Goal: Task Accomplishment & Management: Manage account settings

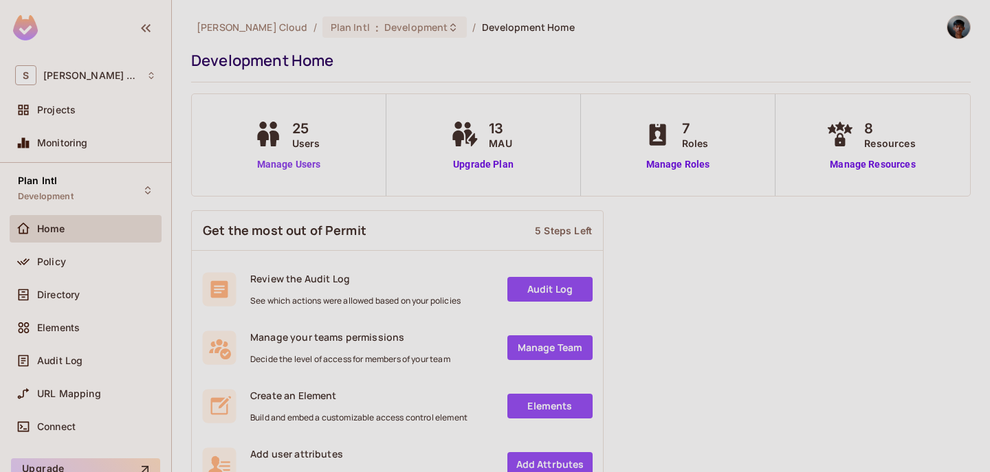
click at [304, 168] on link "Manage Users" at bounding box center [289, 164] width 76 height 14
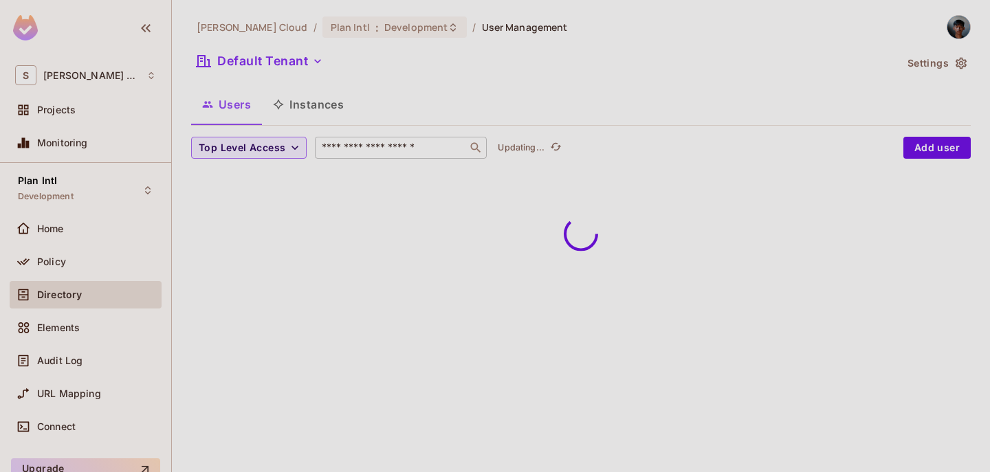
click at [384, 156] on div "​" at bounding box center [401, 148] width 172 height 22
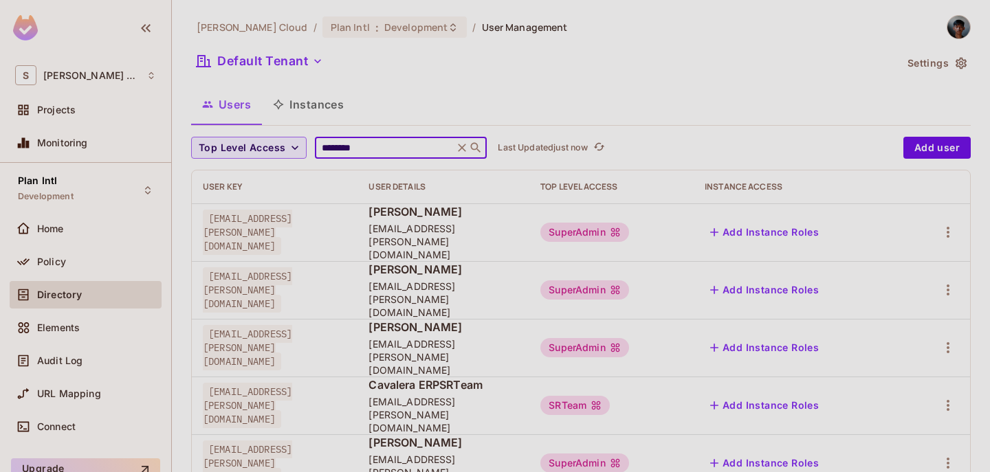
type input "********"
click at [454, 453] on span "cavalera+erpsu@sawala.tech" at bounding box center [443, 472] width 150 height 39
click at [518, 453] on span "cavalera+erpsu@sawala.tech" at bounding box center [443, 472] width 150 height 39
copy span "cavalera+erpsu@sawala.tech"
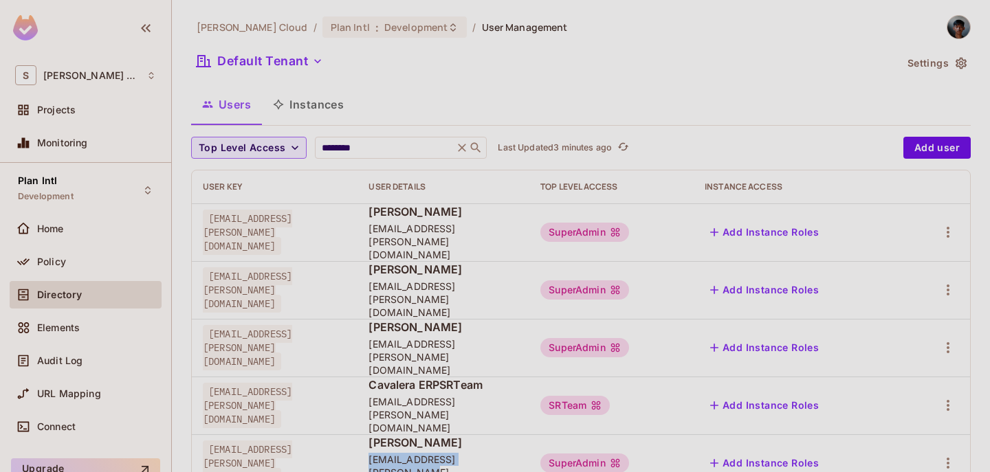
copy span "cavalera+erpsu@sawala.tech"
click at [459, 146] on icon at bounding box center [463, 148] width 8 height 8
